Goal: Information Seeking & Learning: Check status

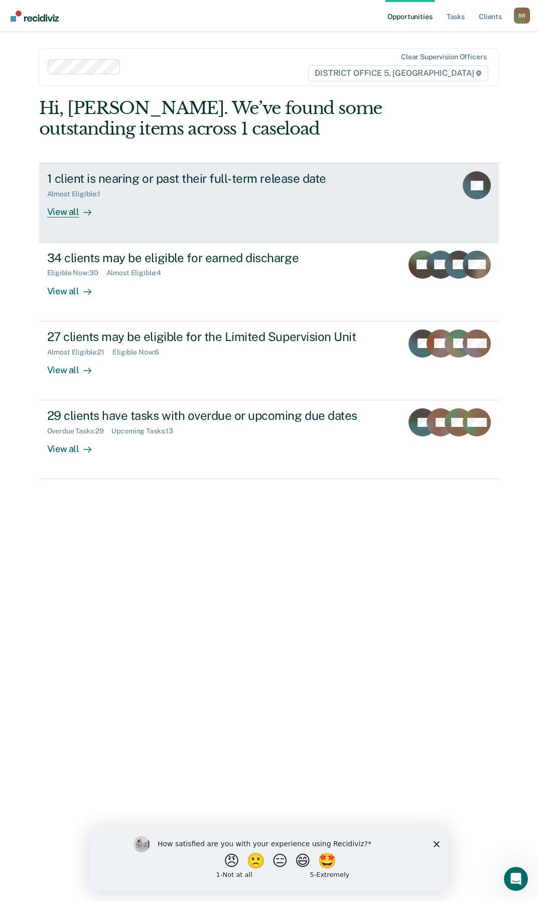
click at [71, 213] on div "View all" at bounding box center [75, 208] width 56 height 20
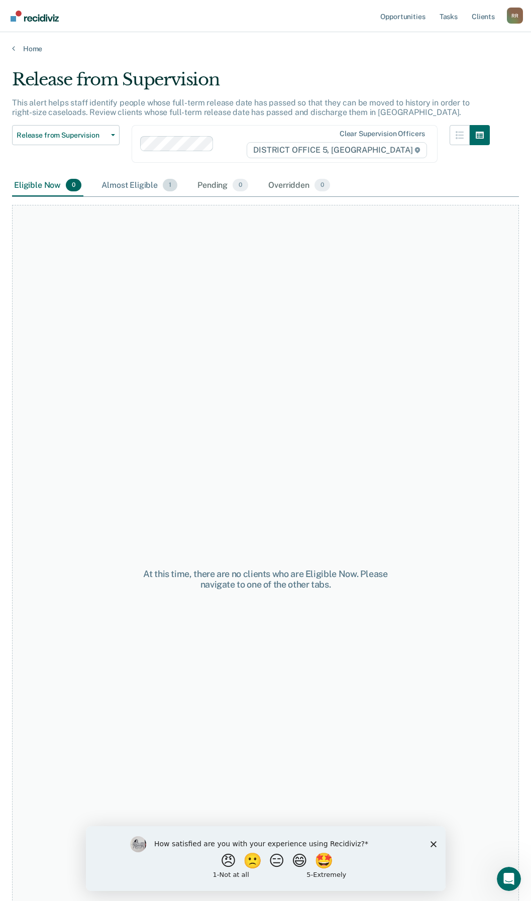
click at [129, 187] on div "Almost Eligible 1" at bounding box center [139, 186] width 80 height 22
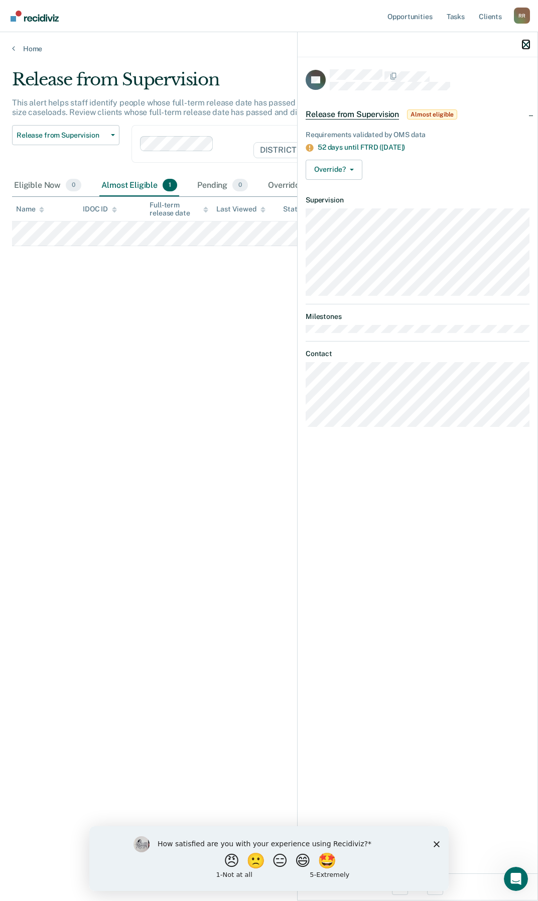
click at [525, 44] on icon "button" at bounding box center [526, 44] width 7 height 7
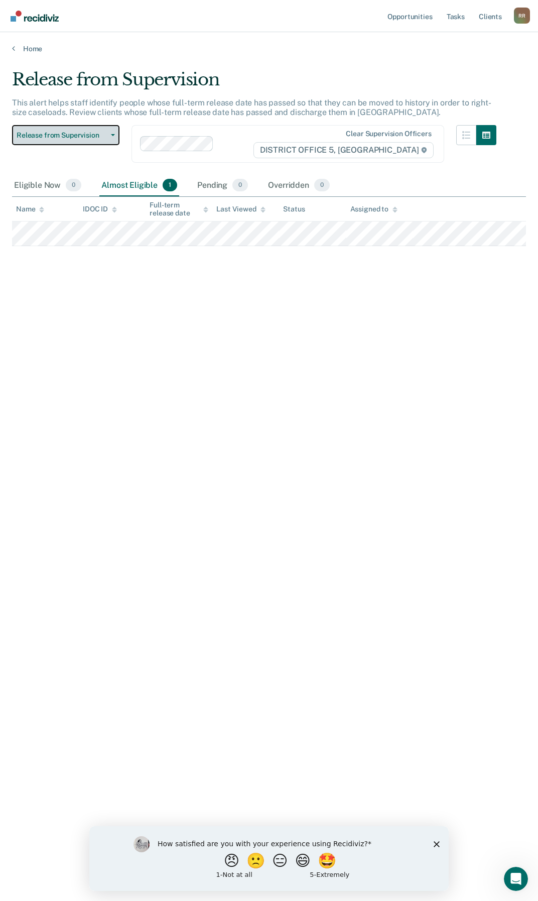
click at [109, 131] on button "Release from Supervision" at bounding box center [65, 135] width 107 height 20
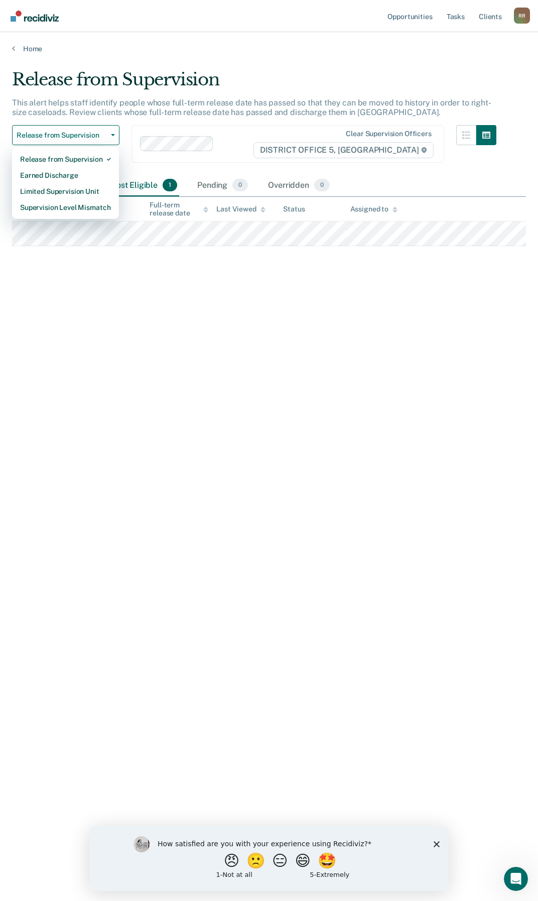
click at [264, 60] on main "Release from Supervision This alert helps staff identify people whose full-term…" at bounding box center [269, 475] width 538 height 844
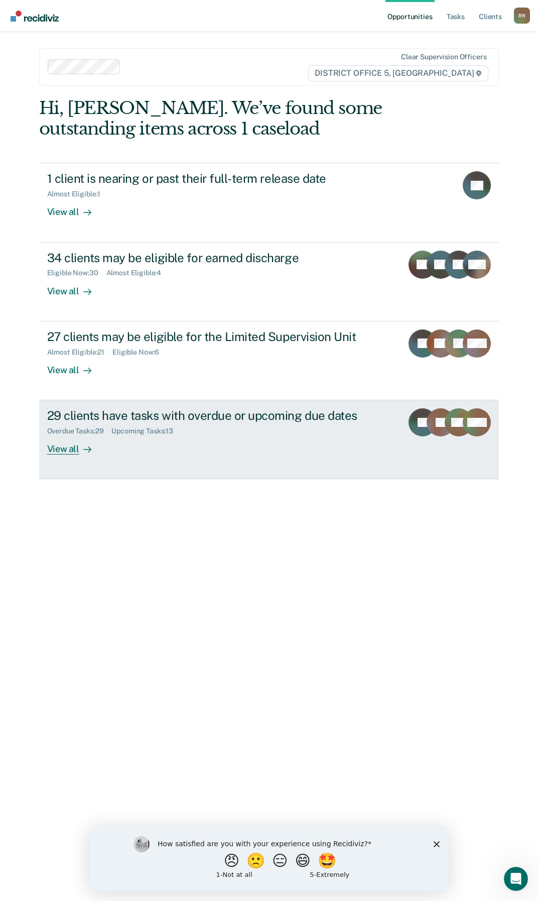
click at [110, 415] on div "29 clients have tasks with overdue or upcoming due dates" at bounding box center [221, 415] width 348 height 15
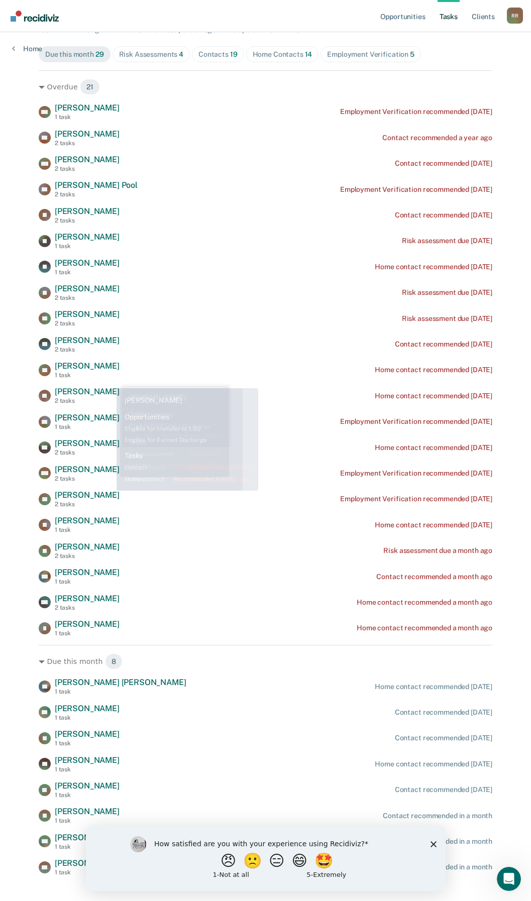
scroll to position [125, 0]
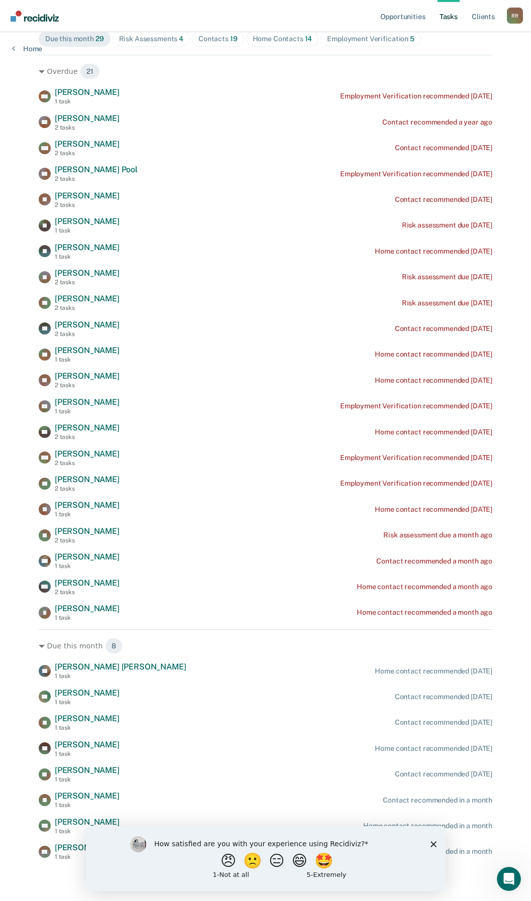
click at [431, 844] on polygon "Close survey" at bounding box center [433, 843] width 6 height 6
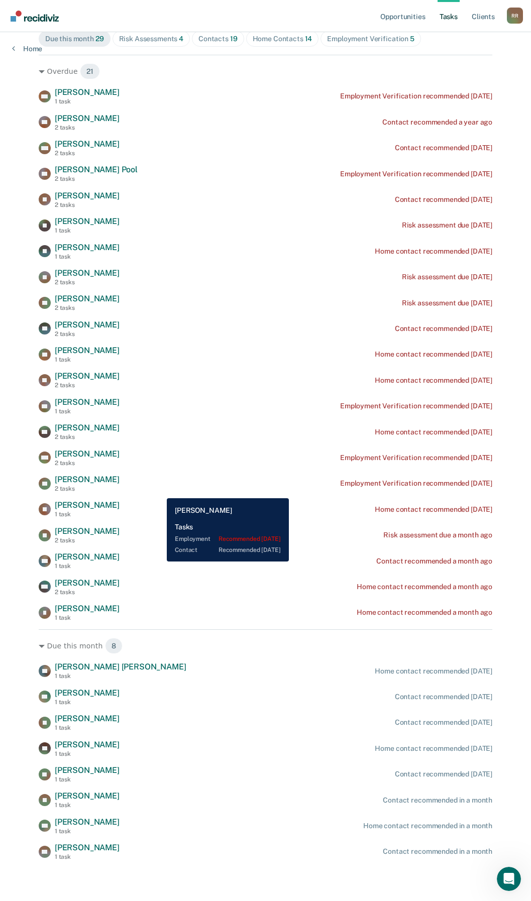
scroll to position [74, 0]
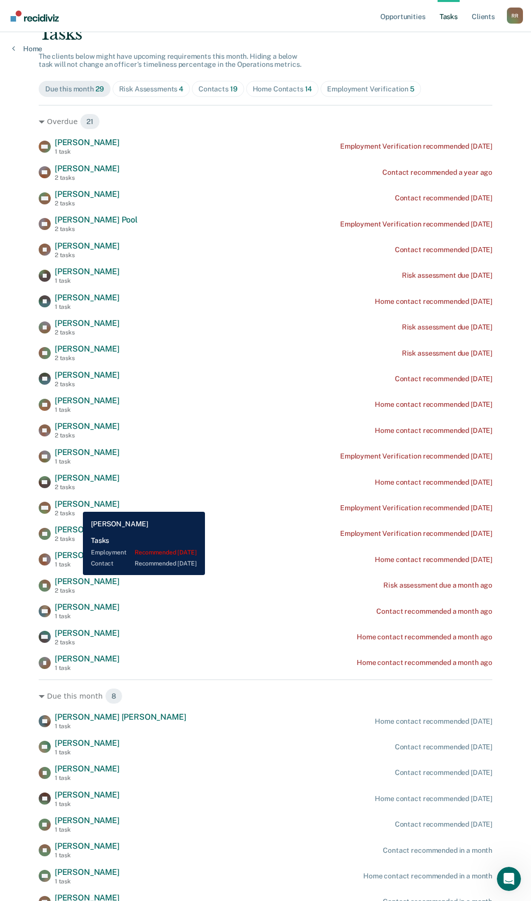
click at [75, 504] on span "[PERSON_NAME]" at bounding box center [87, 504] width 65 height 10
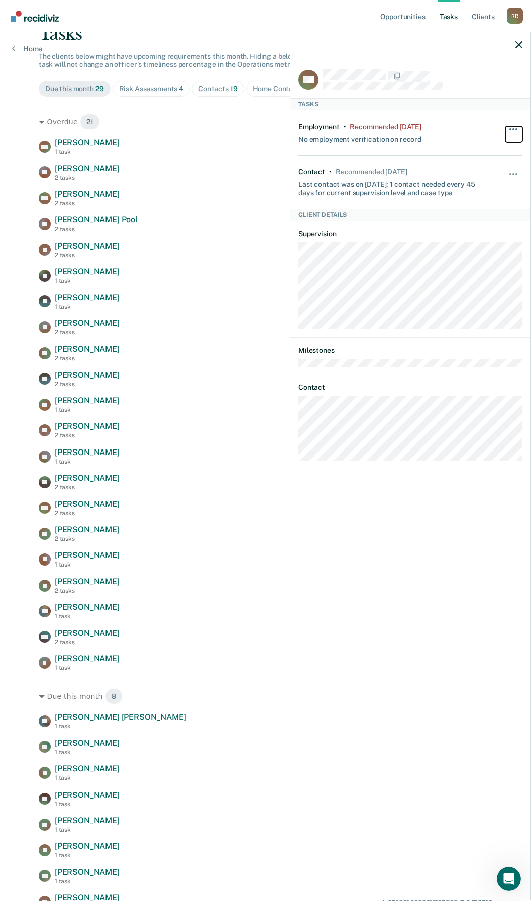
click at [515, 126] on button "button" at bounding box center [513, 134] width 17 height 16
click at [477, 156] on div "Employment • Recommended [DATE] No employment verification on record Hide from …" at bounding box center [410, 159] width 224 height 98
click at [513, 174] on span "button" at bounding box center [513, 174] width 2 height 2
click at [448, 139] on div "Employment • Recommended [DATE] No employment verification on record" at bounding box center [391, 132] width 187 height 21
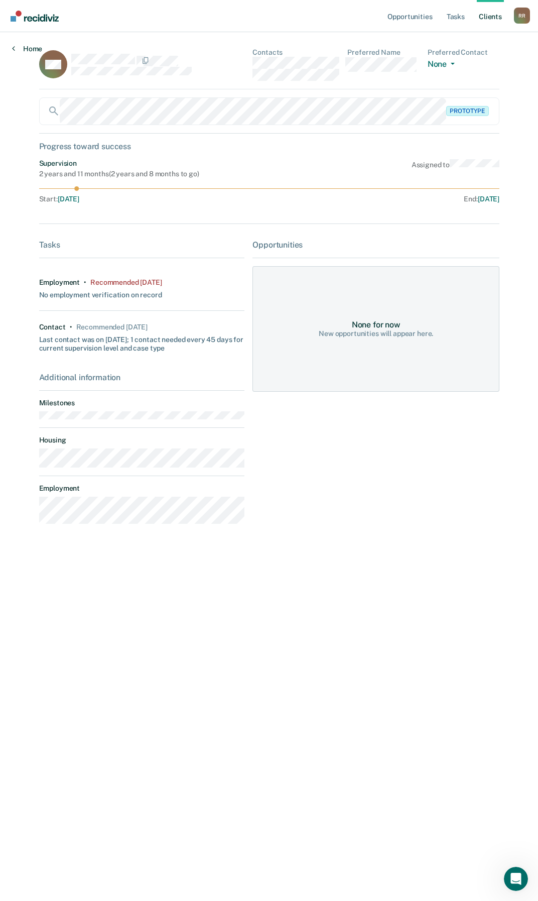
click at [28, 47] on link "Home" at bounding box center [27, 48] width 30 height 9
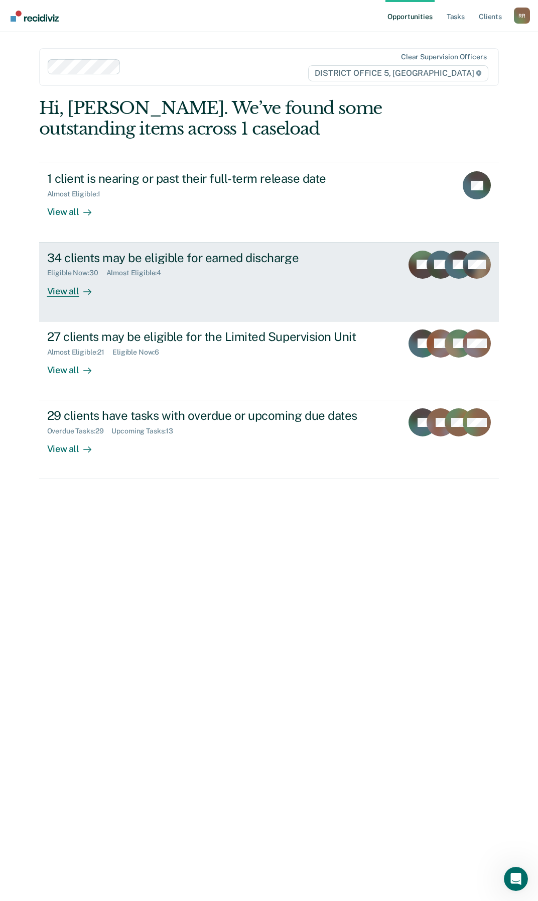
click at [69, 257] on div "34 clients may be eligible for earned discharge" at bounding box center [221, 258] width 348 height 15
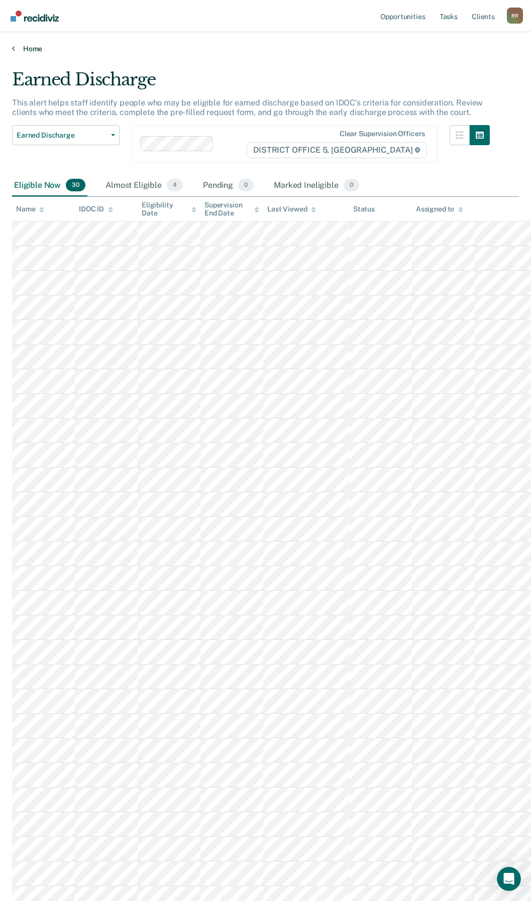
click at [24, 48] on link "Home" at bounding box center [265, 48] width 507 height 9
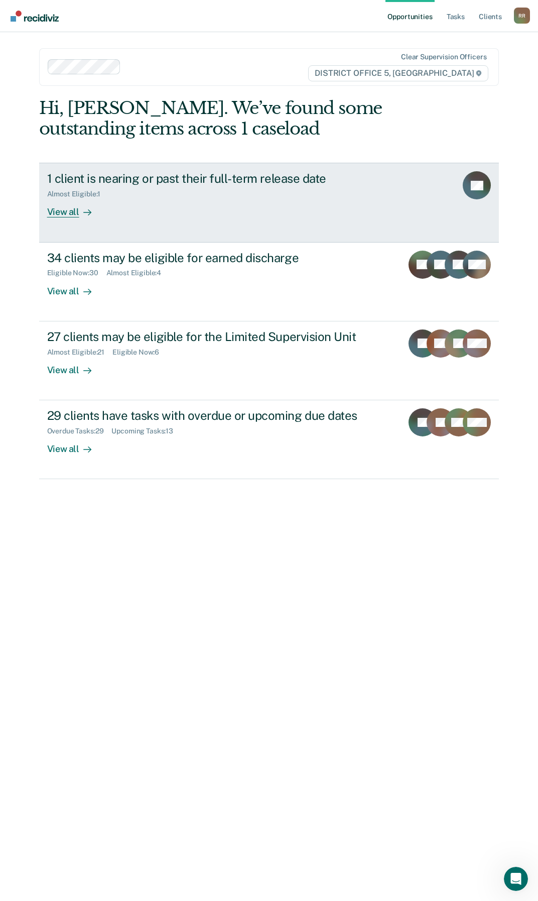
click at [74, 217] on div "View all" at bounding box center [75, 208] width 56 height 20
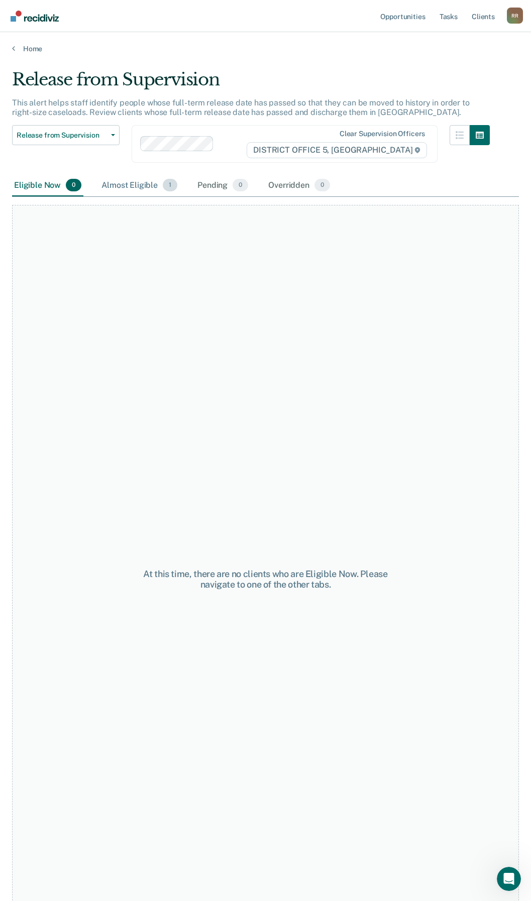
click at [114, 181] on div "Almost Eligible 1" at bounding box center [139, 186] width 80 height 22
